Goal: Information Seeking & Learning: Learn about a topic

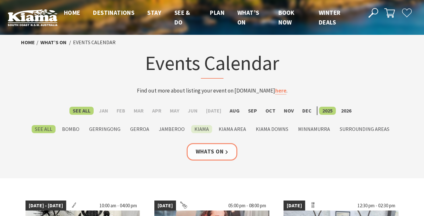
click at [203, 130] on label "Kiama" at bounding box center [201, 129] width 21 height 8
click at [0, 0] on input "Kiama" at bounding box center [0, 0] width 0 height 0
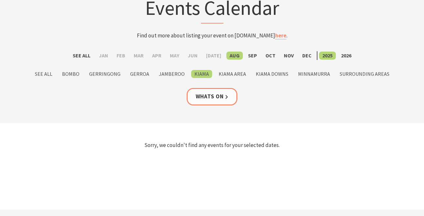
scroll to position [54, 0]
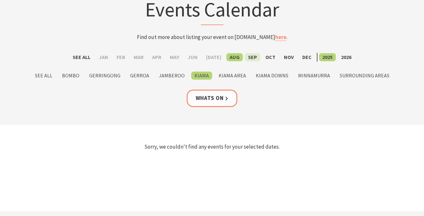
click at [246, 58] on label "Sep" at bounding box center [253, 57] width 16 height 8
click at [0, 0] on input "Sep" at bounding box center [0, 0] width 0 height 0
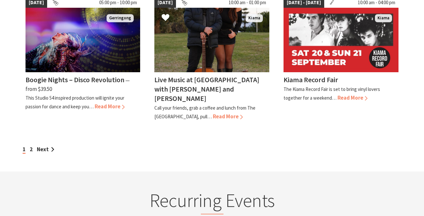
scroll to position [624, 0]
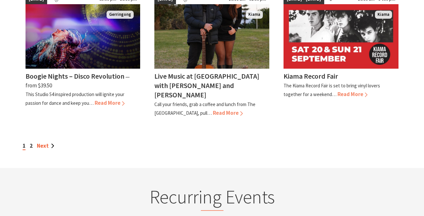
click at [42, 142] on link "Next" at bounding box center [45, 145] width 17 height 7
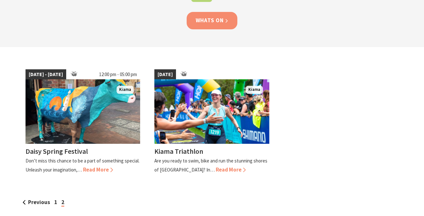
scroll to position [138, 0]
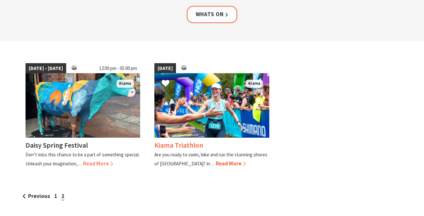
click at [216, 163] on span "Read More" at bounding box center [231, 163] width 30 height 7
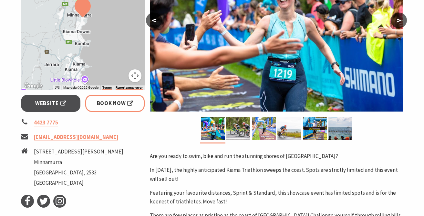
scroll to position [173, 0]
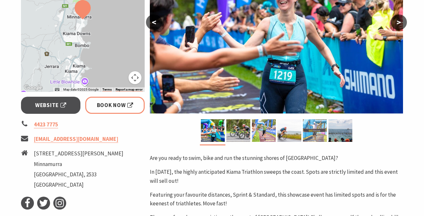
click at [322, 132] on img at bounding box center [315, 130] width 24 height 23
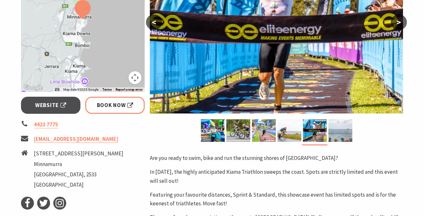
click at [334, 133] on img at bounding box center [340, 130] width 24 height 23
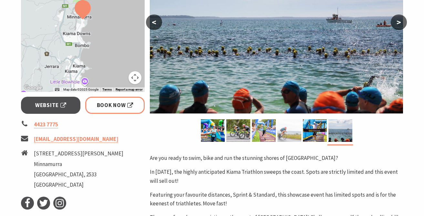
click at [291, 134] on img at bounding box center [289, 130] width 24 height 23
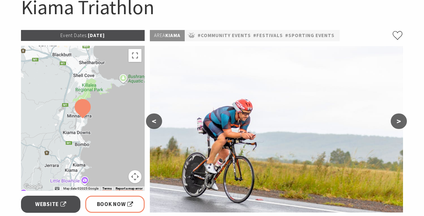
scroll to position [0, 0]
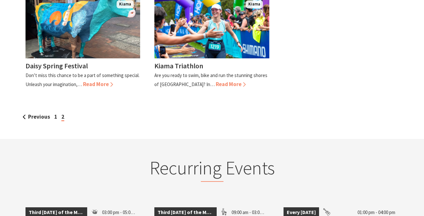
scroll to position [225, 0]
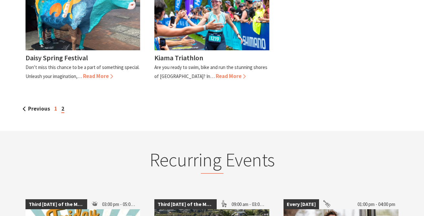
click at [54, 112] on link "1" at bounding box center [55, 108] width 3 height 7
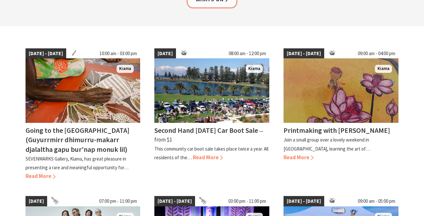
scroll to position [153, 0]
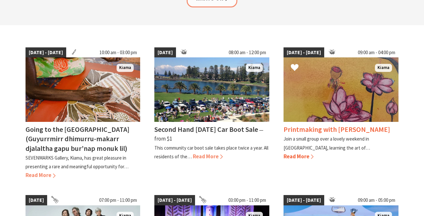
click at [360, 133] on h4 "Printmaking with [PERSON_NAME]" at bounding box center [337, 129] width 107 height 9
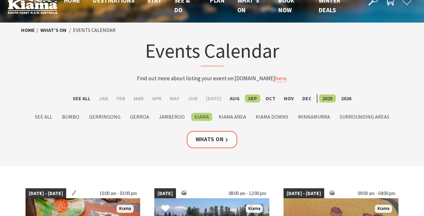
scroll to position [5, 0]
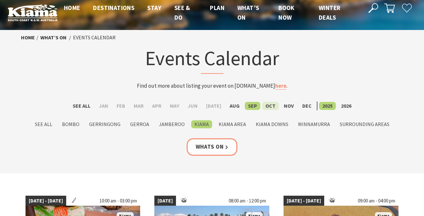
click at [262, 104] on label "Oct" at bounding box center [270, 106] width 16 height 8
click at [0, 0] on input "Oct" at bounding box center [0, 0] width 0 height 0
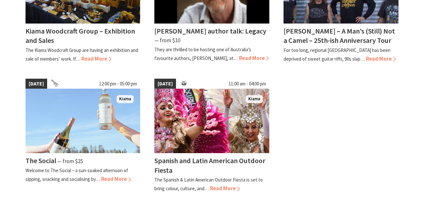
scroll to position [254, 0]
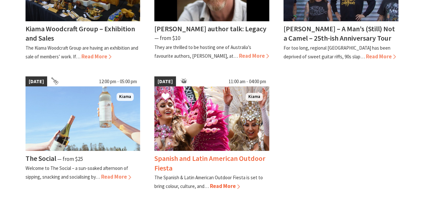
click at [205, 116] on img at bounding box center [211, 119] width 115 height 65
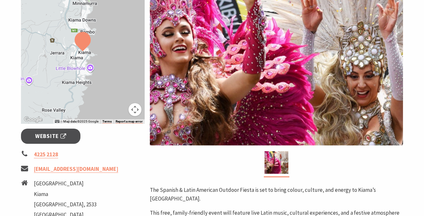
scroll to position [140, 0]
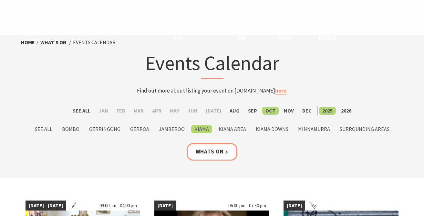
scroll to position [254, 0]
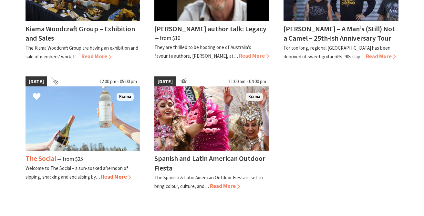
click at [98, 130] on img at bounding box center [83, 119] width 115 height 65
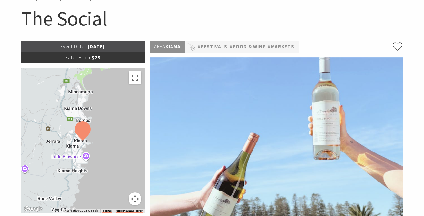
scroll to position [62, 0]
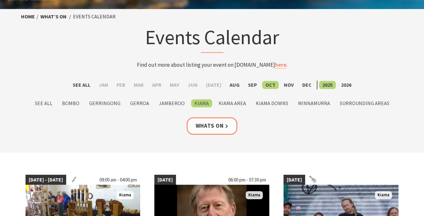
scroll to position [16, 0]
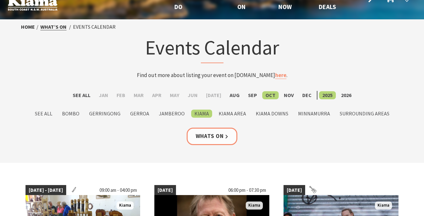
click at [58, 25] on link "What’s On" at bounding box center [53, 27] width 26 height 7
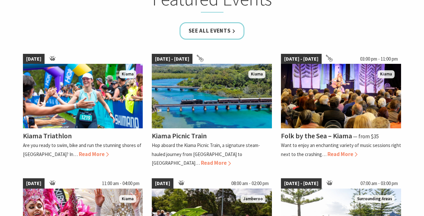
scroll to position [408, 0]
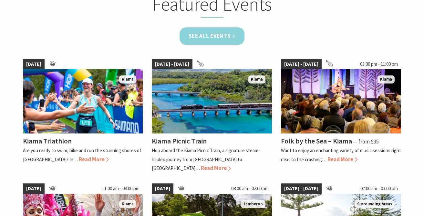
click at [210, 36] on link "See all Events" at bounding box center [212, 35] width 65 height 17
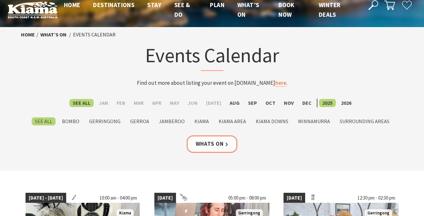
scroll to position [22, 0]
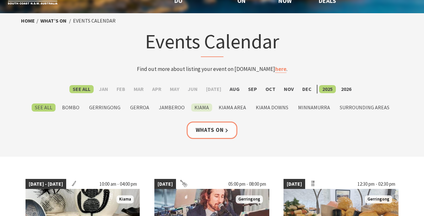
click at [206, 106] on label "Kiama" at bounding box center [201, 108] width 21 height 8
click at [0, 0] on input "Kiama" at bounding box center [0, 0] width 0 height 0
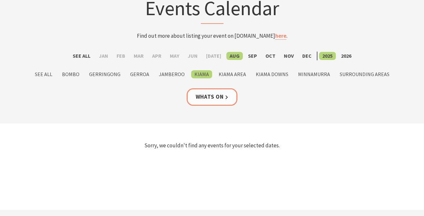
scroll to position [52, 0]
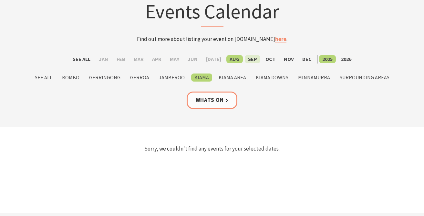
click at [245, 61] on label "Sep" at bounding box center [253, 59] width 16 height 8
click at [0, 0] on input "Sep" at bounding box center [0, 0] width 0 height 0
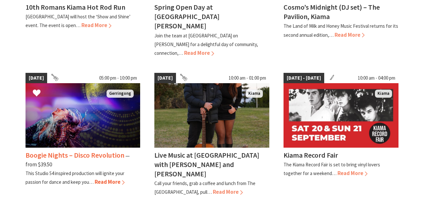
scroll to position [561, 0]
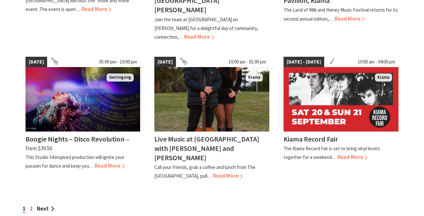
click at [31, 205] on link "2" at bounding box center [31, 208] width 3 height 7
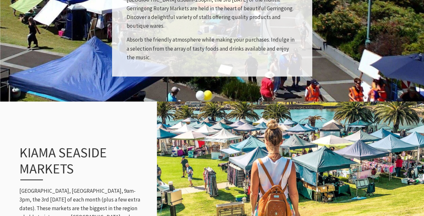
scroll to position [691, 0]
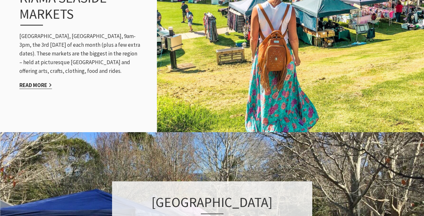
click at [33, 85] on link "Read More" at bounding box center [35, 85] width 33 height 7
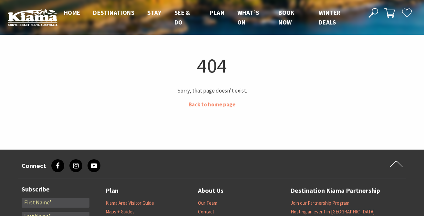
scroll to position [5, 0]
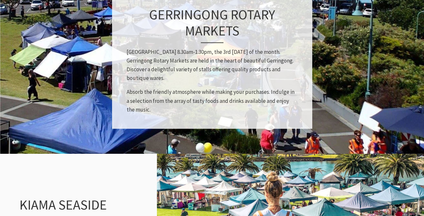
scroll to position [447, 0]
